Goal: Information Seeking & Learning: Find specific page/section

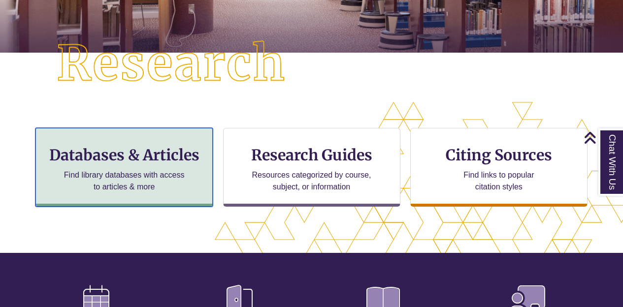
click at [160, 154] on h3 "Databases & Articles" at bounding box center [124, 155] width 160 height 19
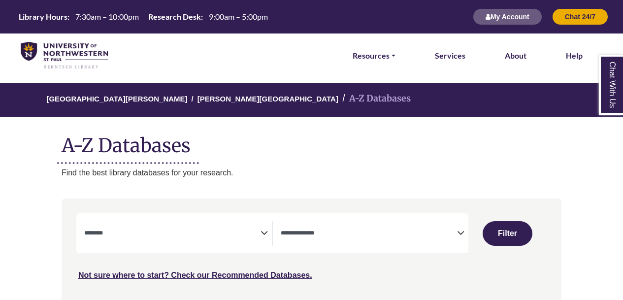
select select "Database Subject Filter"
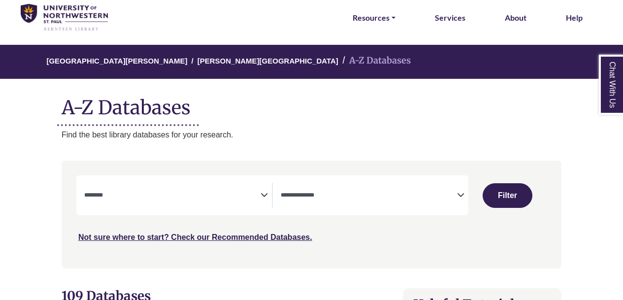
scroll to position [51, 0]
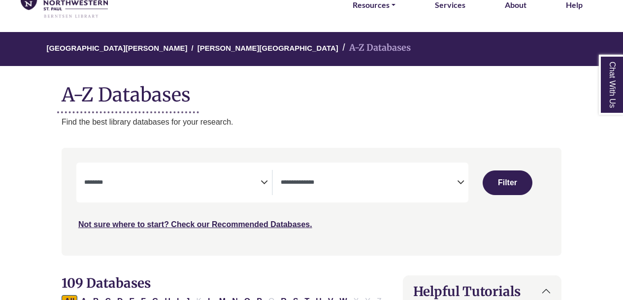
click at [260, 181] on icon "Search filters" at bounding box center [263, 180] width 7 height 15
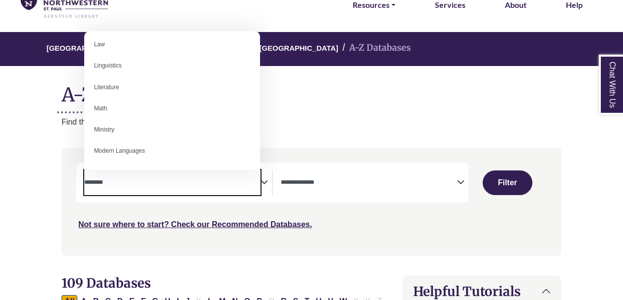
scroll to position [545, 0]
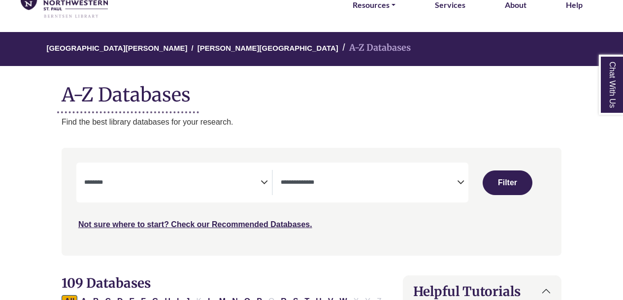
click at [357, 108] on div "[GEOGRAPHIC_DATA][PERSON_NAME] A-Z Databases A-Z Databases Find the best librar…" at bounding box center [311, 80] width 529 height 96
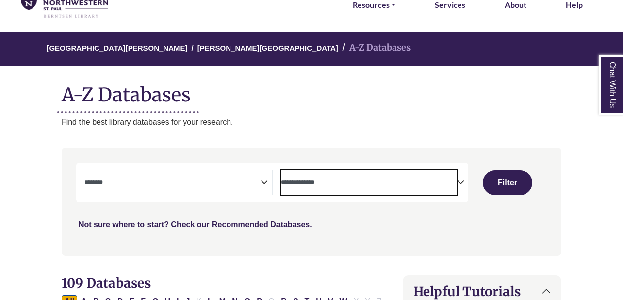
click at [450, 181] on textarea "Search" at bounding box center [369, 183] width 176 height 8
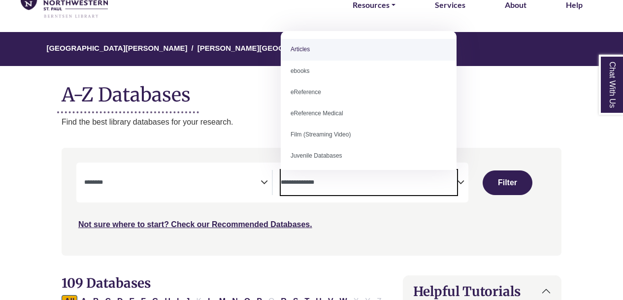
select select "*****"
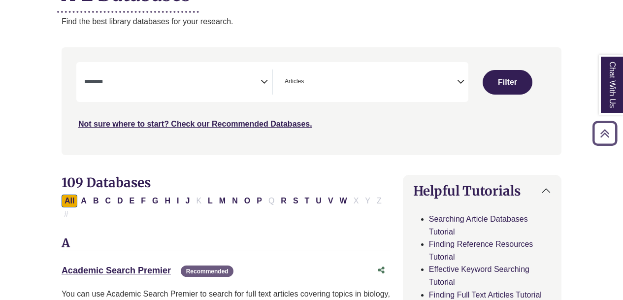
scroll to position [155, 0]
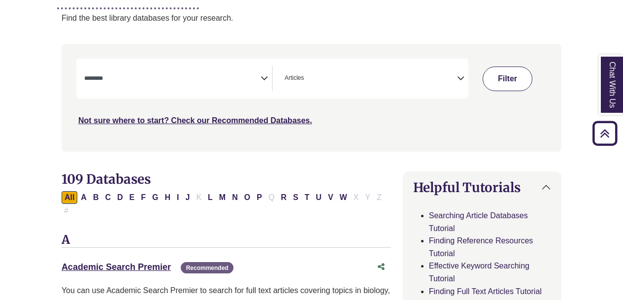
click at [506, 82] on button "Filter" at bounding box center [507, 78] width 50 height 25
select select "Database Subject Filter"
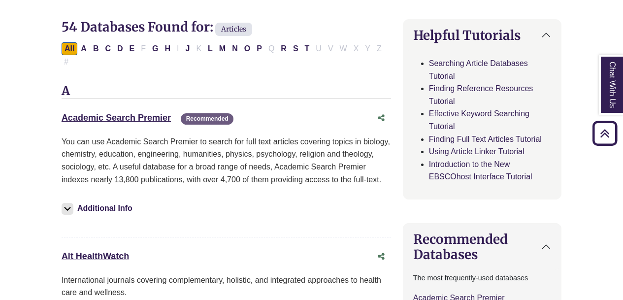
scroll to position [307, 0]
click at [109, 116] on link "Academic Search Premier This link opens in a new window" at bounding box center [116, 117] width 109 height 10
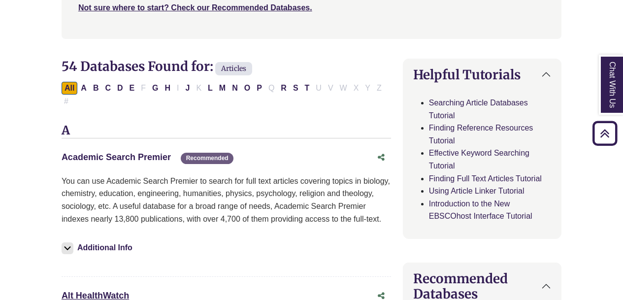
scroll to position [264, 0]
